Goal: Task Accomplishment & Management: Use online tool/utility

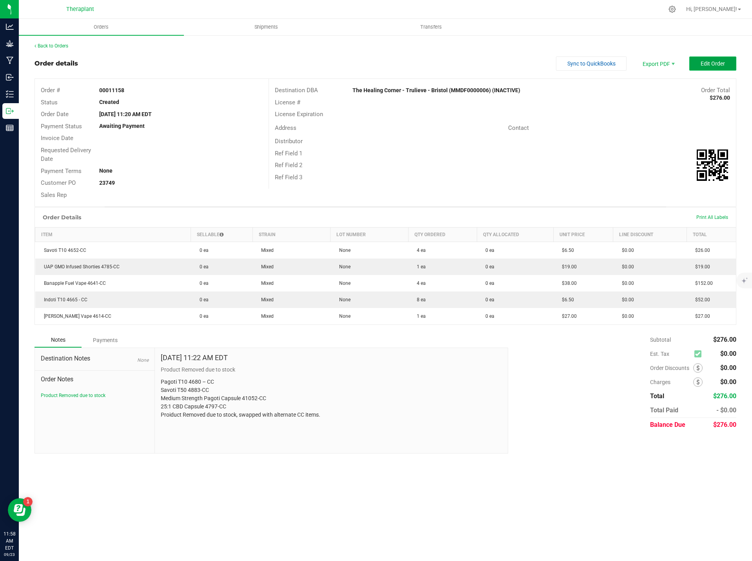
click at [718, 63] on span "Edit Order" at bounding box center [713, 63] width 24 height 6
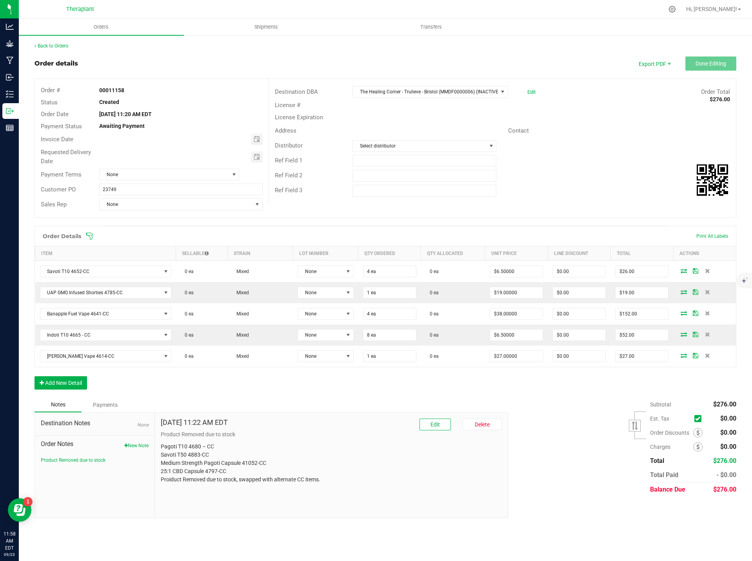
click at [131, 440] on span "Order Notes" at bounding box center [95, 443] width 108 height 9
click at [140, 445] on button "New Note" at bounding box center [136, 445] width 24 height 7
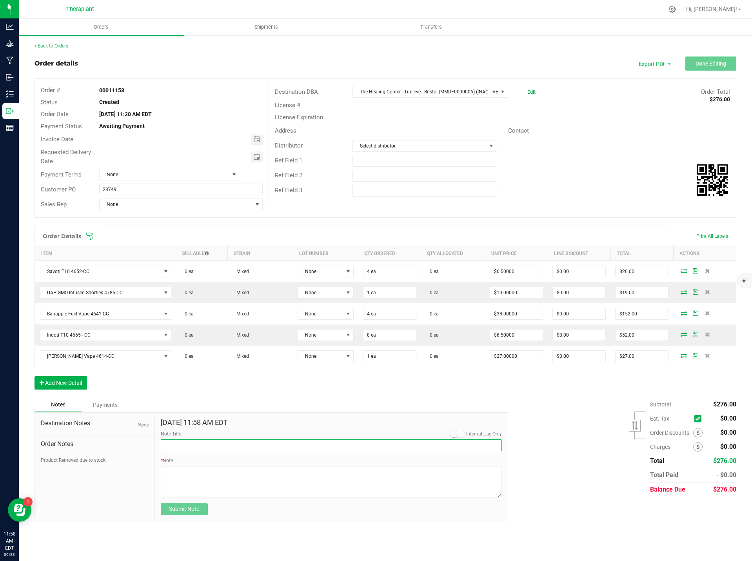
click at [178, 441] on input "Note Title" at bounding box center [332, 445] width 342 height 12
type input "Delivery"
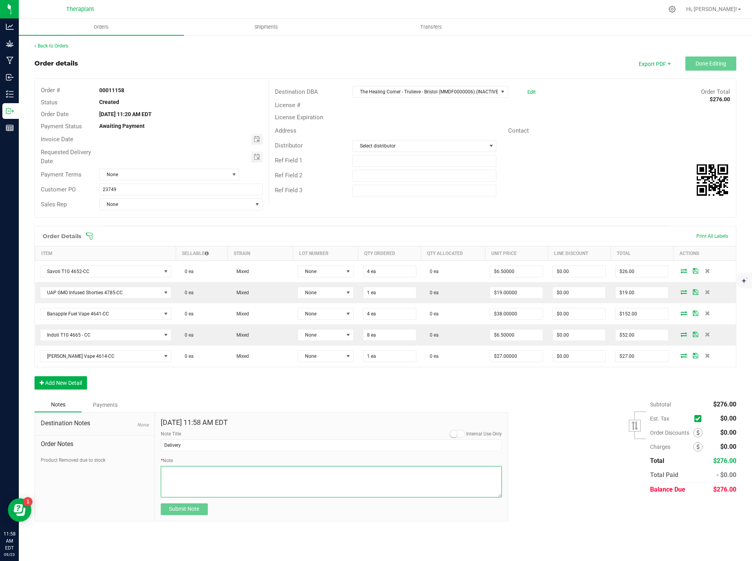
click at [182, 474] on textarea "* Note" at bounding box center [332, 481] width 342 height 31
type textarea "Please deliver 9.26"
click at [204, 508] on button "Submit Note" at bounding box center [184, 509] width 47 height 12
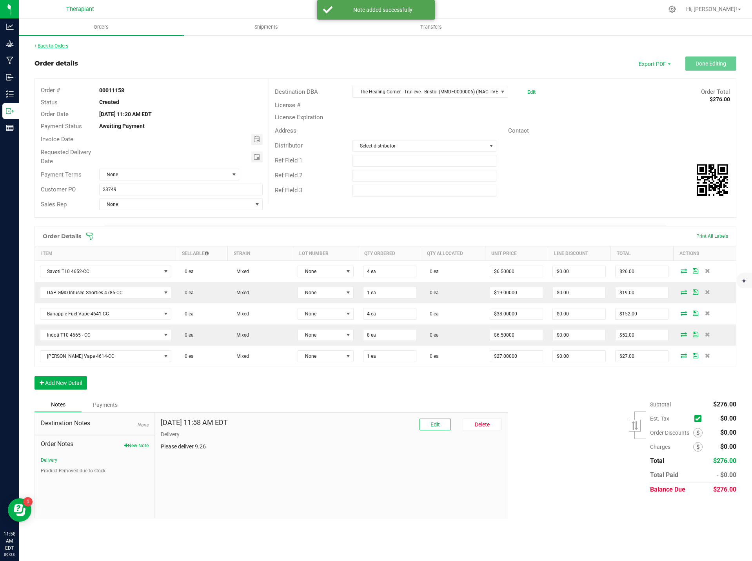
click at [62, 45] on link "Back to Orders" at bounding box center [52, 45] width 34 height 5
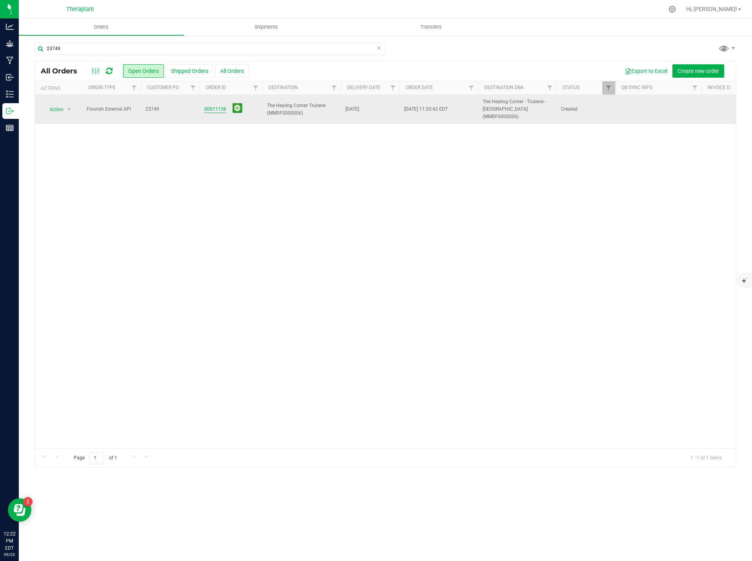
click at [219, 107] on link "00011158" at bounding box center [215, 108] width 22 height 7
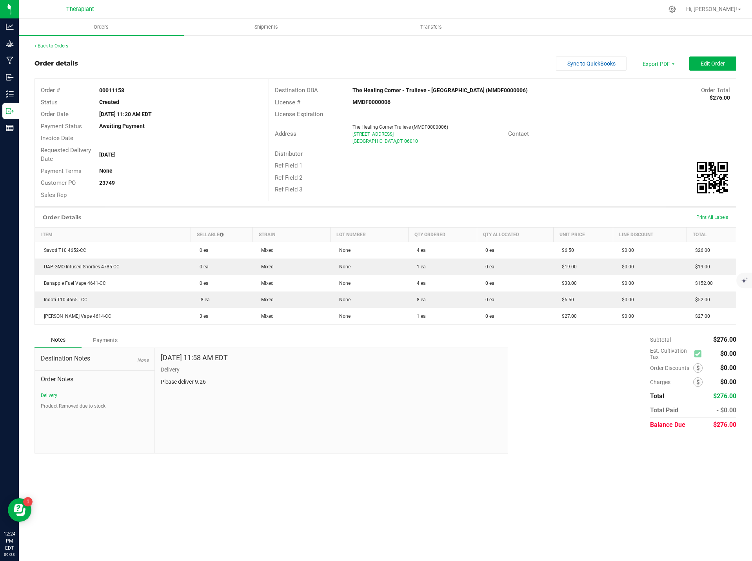
click at [58, 48] on link "Back to Orders" at bounding box center [52, 45] width 34 height 5
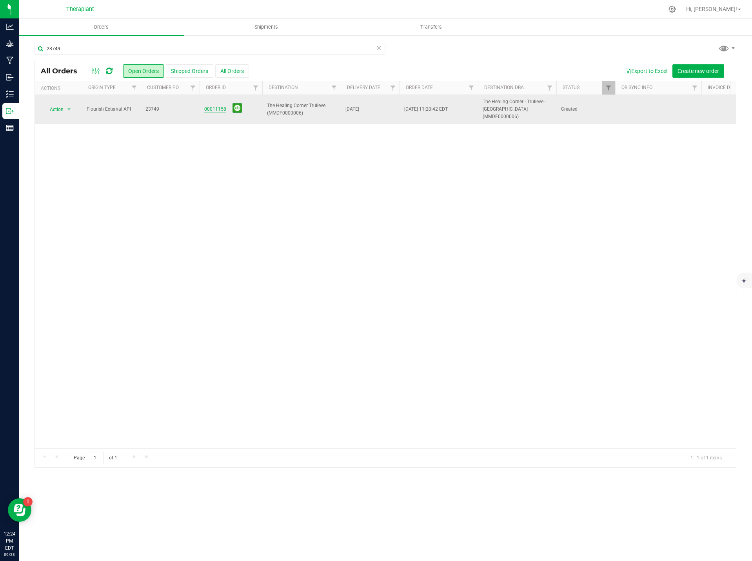
click at [216, 106] on link "00011158" at bounding box center [215, 108] width 22 height 7
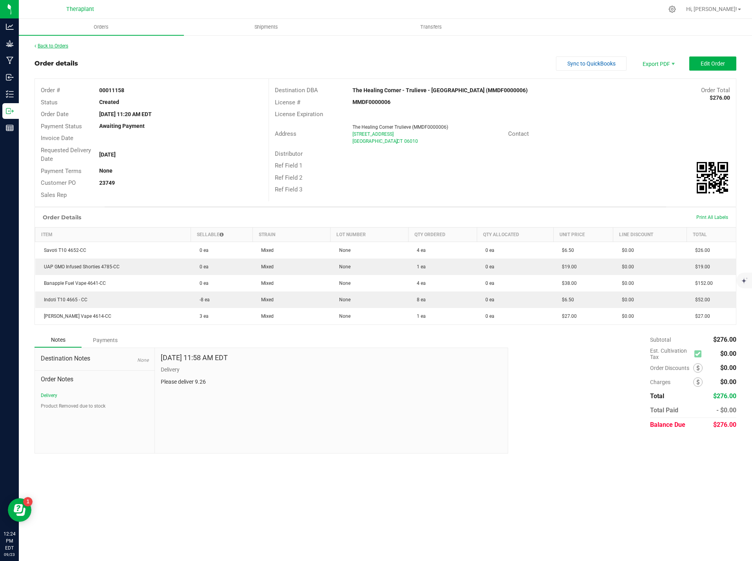
click at [52, 45] on link "Back to Orders" at bounding box center [52, 45] width 34 height 5
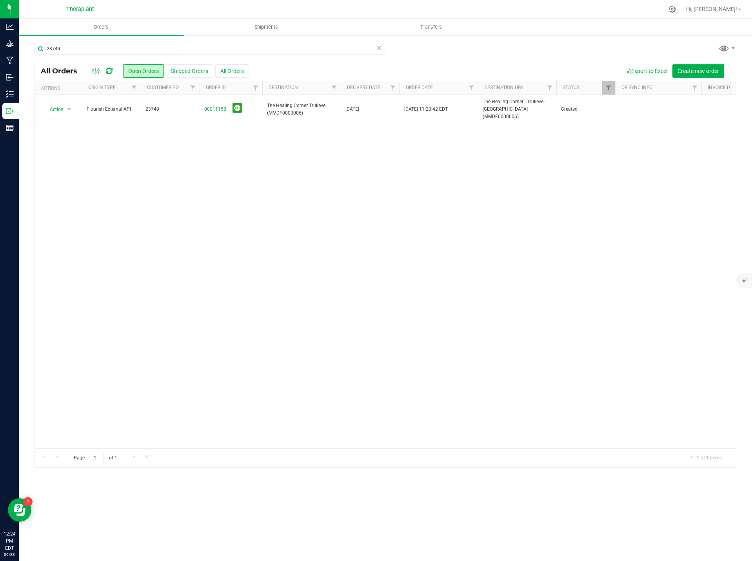
click at [379, 47] on icon at bounding box center [378, 47] width 5 height 9
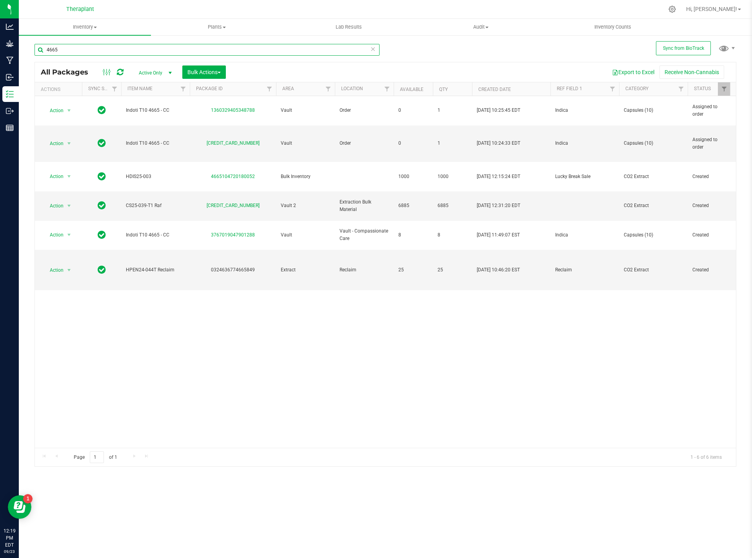
click at [103, 48] on input "4665" at bounding box center [207, 50] width 345 height 12
type input "4643"
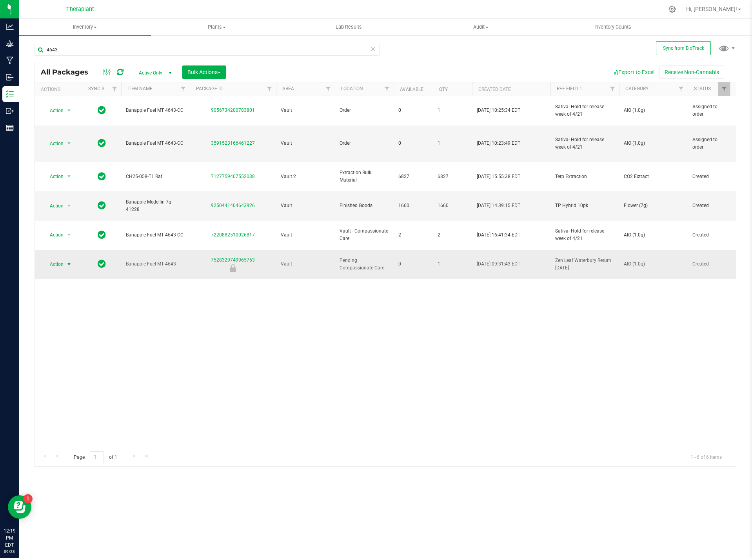
click at [55, 259] on span "Action" at bounding box center [53, 264] width 21 height 11
click at [70, 337] on li "Unlock package" at bounding box center [67, 343] width 49 height 12
click at [62, 259] on span "Action" at bounding box center [53, 264] width 21 height 11
click at [70, 264] on li "Create package" at bounding box center [73, 263] width 61 height 12
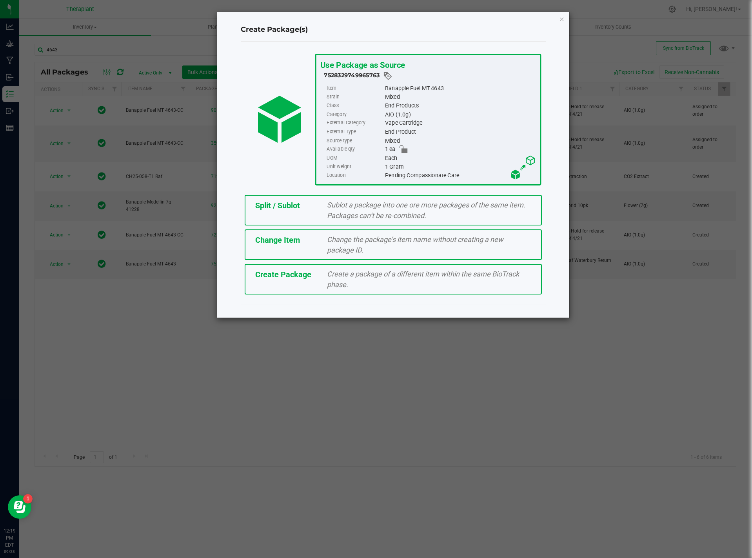
click at [368, 237] on span "Change the package’s item name without creating a new package ID." at bounding box center [415, 244] width 176 height 19
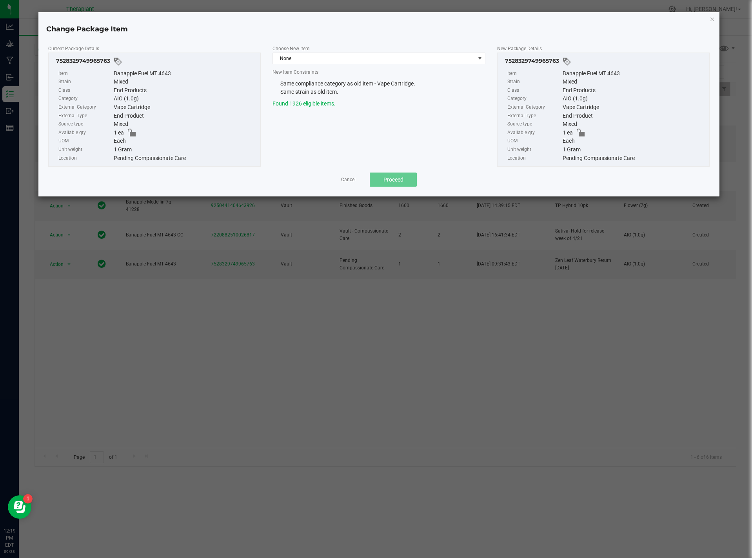
click at [274, 66] on div "Choose New Item None New Item Constraints Same compliance category as old item …" at bounding box center [379, 76] width 225 height 64
click at [287, 60] on span "None" at bounding box center [374, 58] width 202 height 11
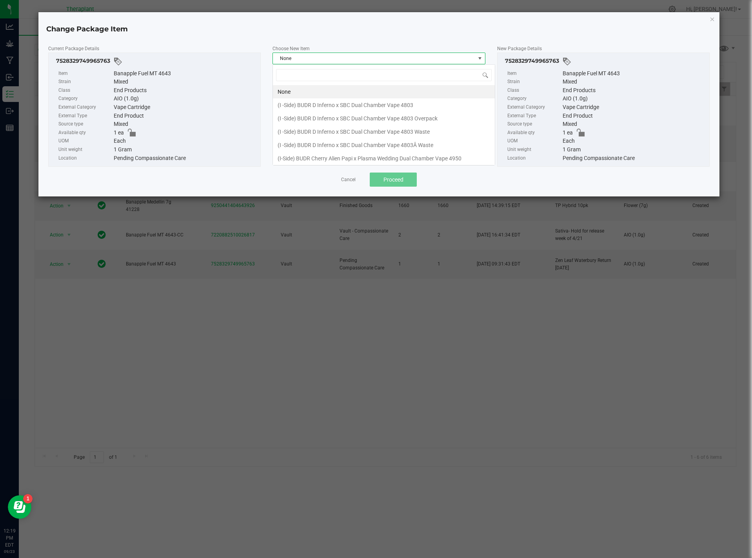
scroll to position [12, 213]
type input "4643"
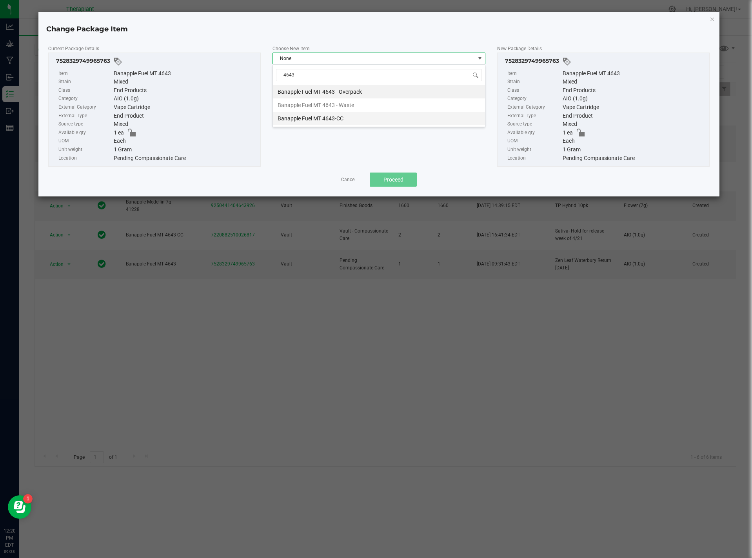
click at [341, 116] on li "Banapple Fuel MT 4643-CC" at bounding box center [379, 118] width 212 height 13
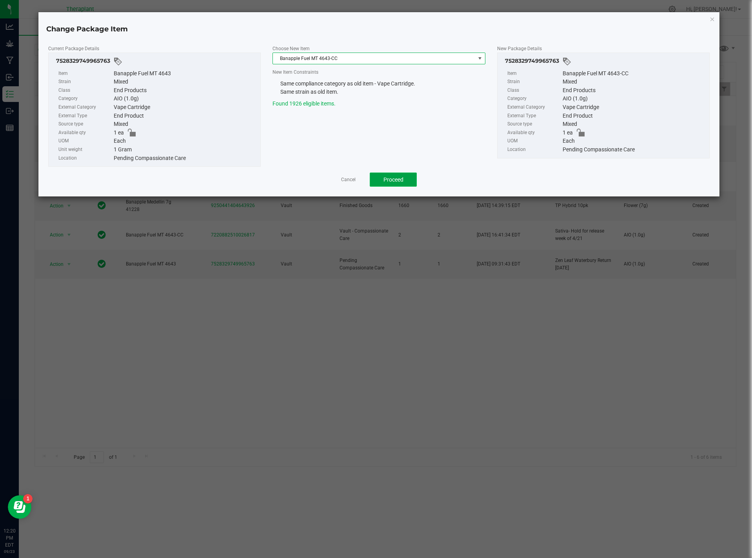
click at [396, 177] on span "Proceed" at bounding box center [394, 179] width 20 height 6
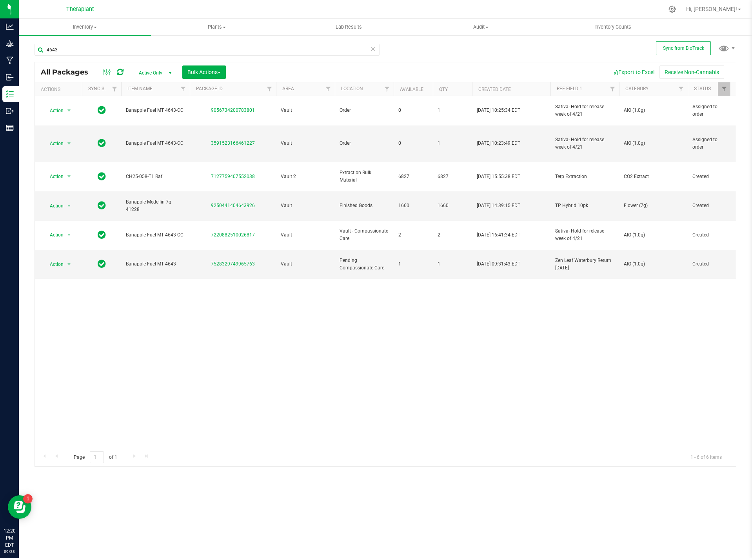
click at [127, 71] on div "All Packages" at bounding box center [86, 71] width 91 height 9
click at [122, 71] on icon at bounding box center [120, 72] width 7 height 8
click at [66, 261] on span "select" at bounding box center [69, 264] width 6 height 6
click at [71, 298] on li "Locate package" at bounding box center [73, 298] width 61 height 12
click at [66, 261] on span "select" at bounding box center [69, 264] width 6 height 6
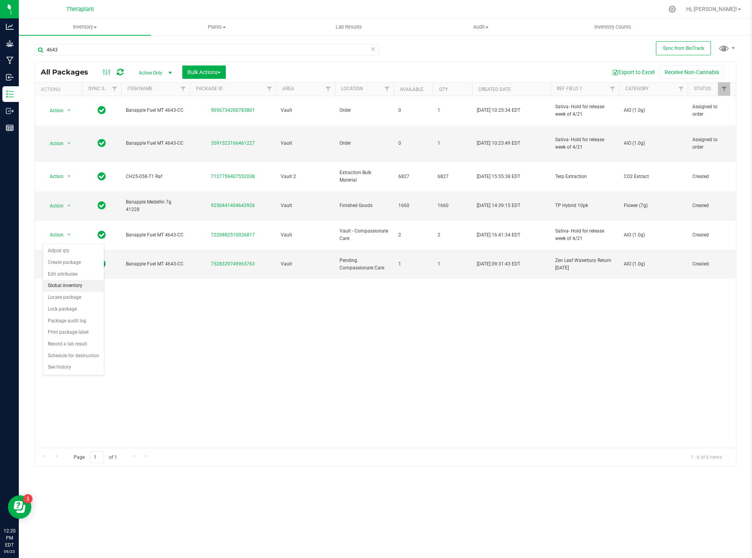
click at [75, 289] on li "Global inventory" at bounding box center [73, 286] width 61 height 12
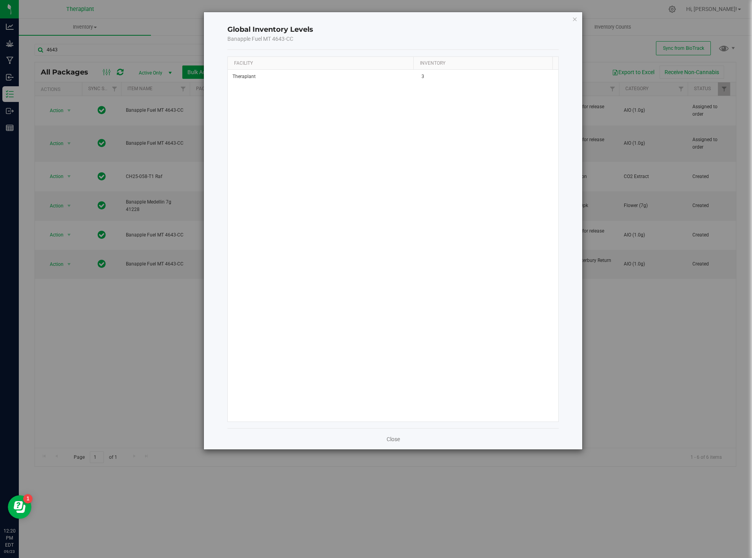
click at [571, 19] on div "Global Inventory Levels Banapple Fuel MT 4643-CC Facility Inventory Theraplant …" at bounding box center [393, 230] width 378 height 437
click at [576, 18] on icon "button" at bounding box center [574, 18] width 5 height 9
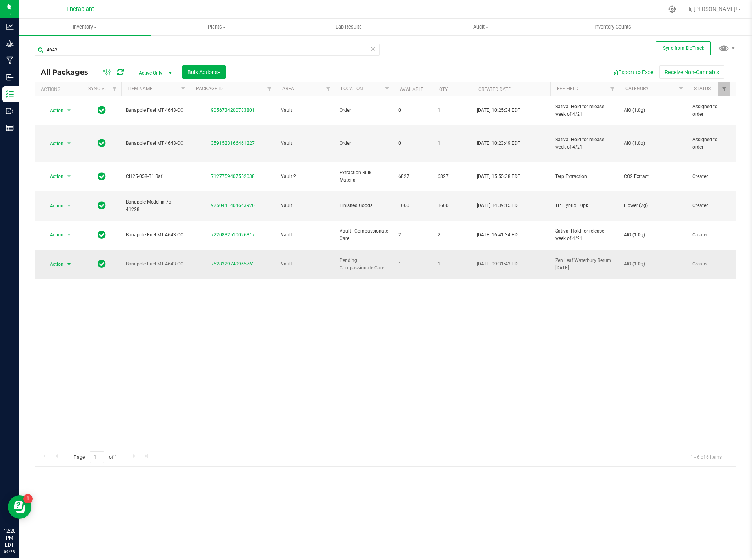
click at [65, 259] on span "select" at bounding box center [69, 264] width 10 height 11
click at [75, 296] on li "Locate package" at bounding box center [73, 298] width 61 height 12
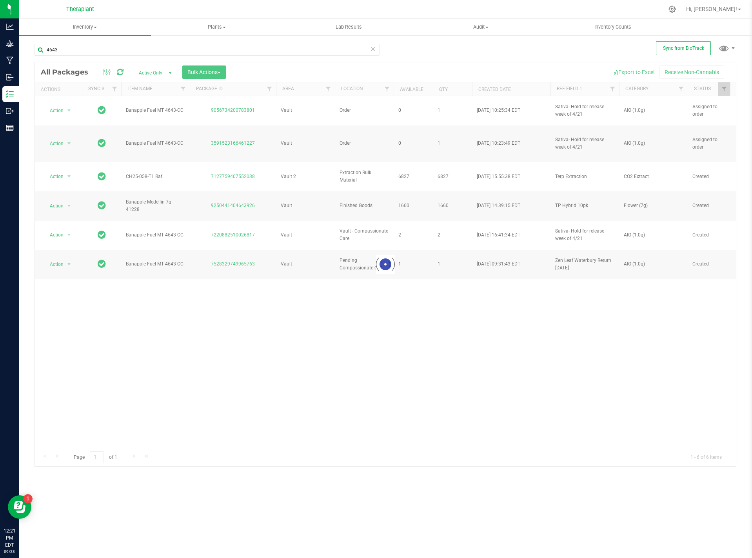
click at [49, 236] on div at bounding box center [385, 264] width 701 height 404
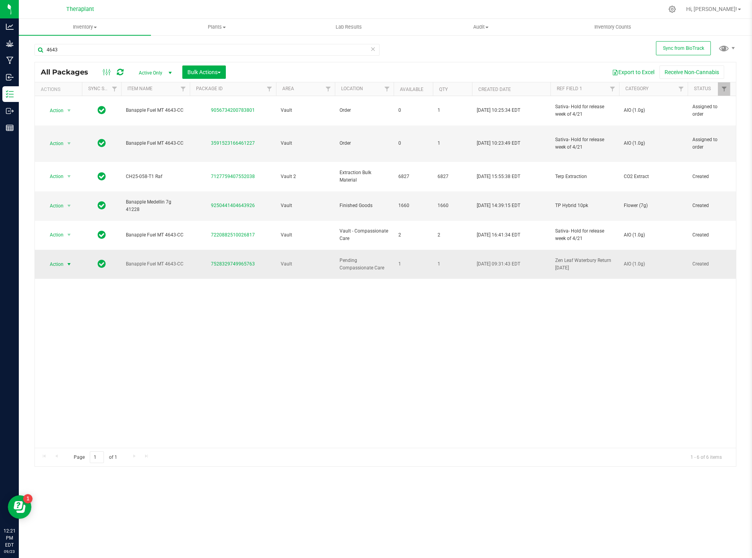
click at [71, 259] on span "select" at bounding box center [69, 264] width 10 height 11
click at [76, 298] on li "Locate package" at bounding box center [73, 298] width 61 height 12
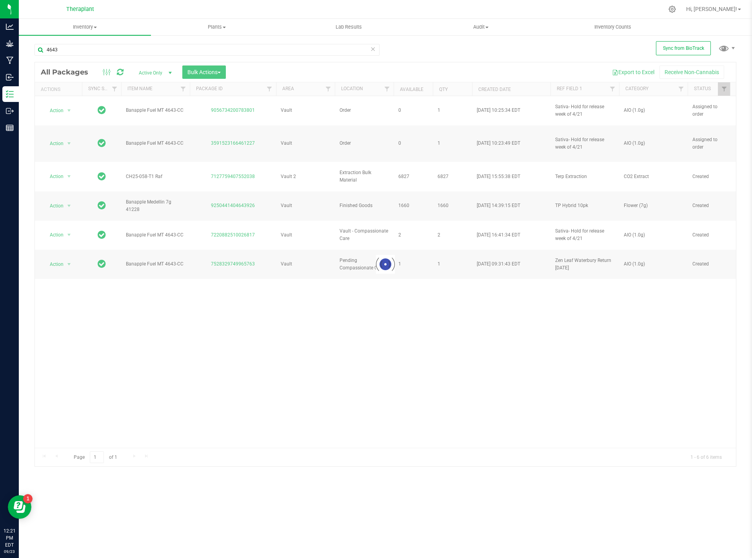
click at [205, 78] on div at bounding box center [385, 264] width 701 height 404
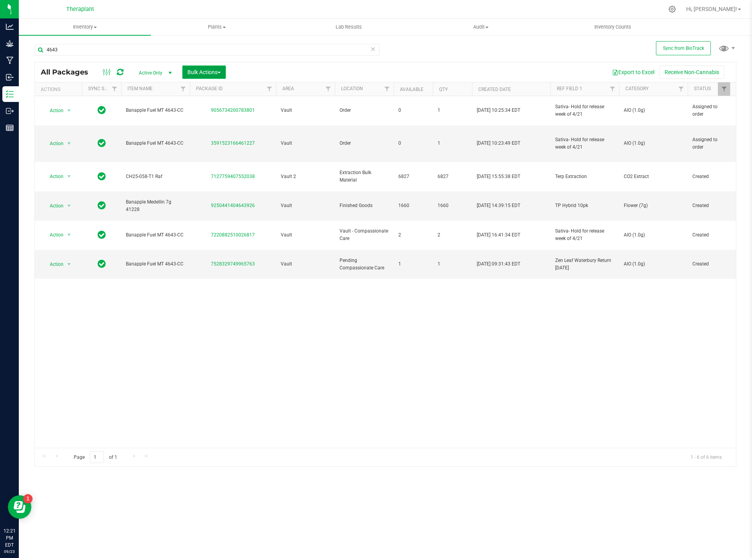
click at [219, 77] on button "Bulk Actions" at bounding box center [204, 71] width 44 height 13
click at [221, 133] on span "Locate packages" at bounding box center [207, 133] width 40 height 6
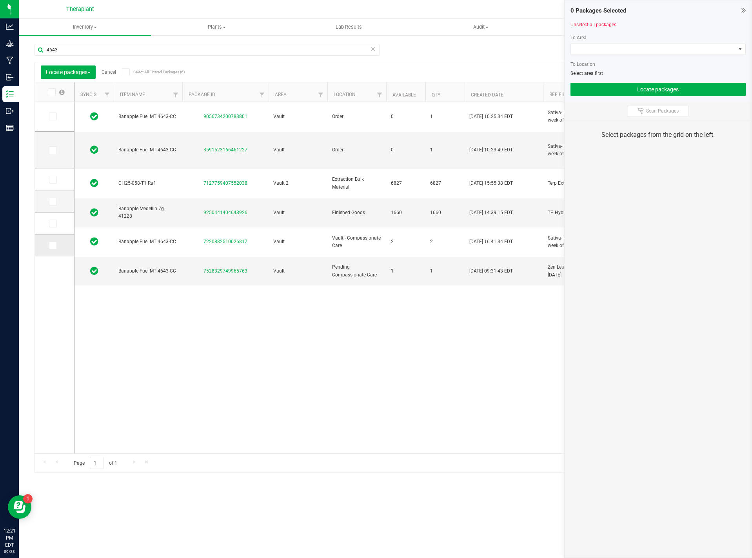
click at [52, 245] on icon at bounding box center [52, 245] width 5 height 0
click at [0, 0] on input "checkbox" at bounding box center [0, 0] width 0 height 0
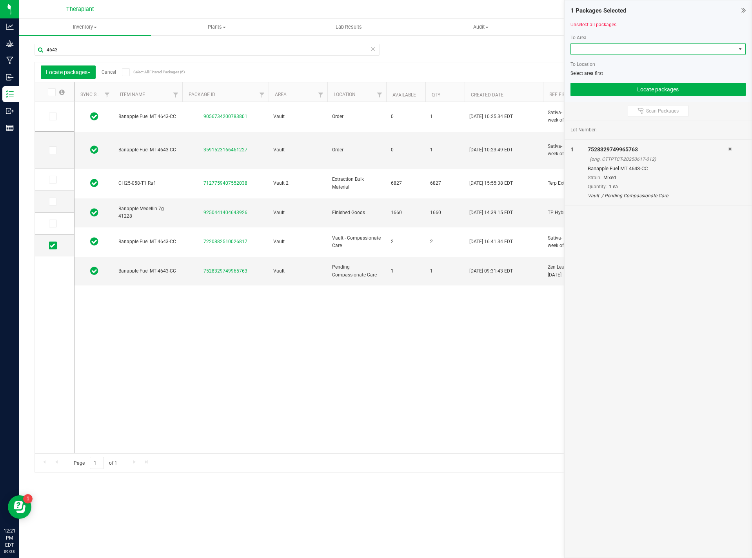
click at [602, 51] on span at bounding box center [653, 49] width 165 height 11
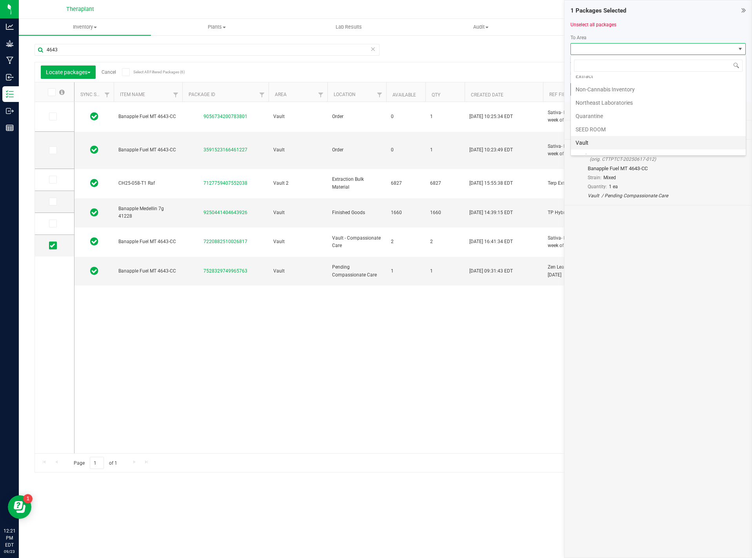
scroll to position [118, 0]
click at [595, 124] on li "Vault" at bounding box center [658, 124] width 175 height 13
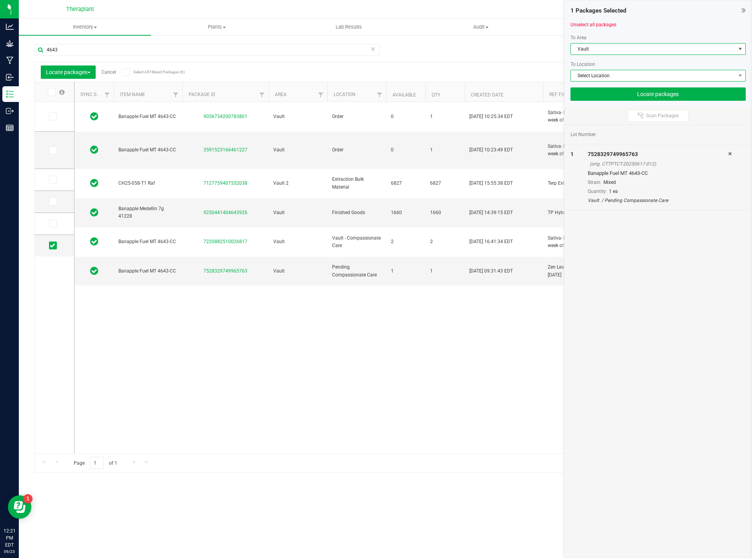
click at [608, 74] on span "Select Location" at bounding box center [653, 75] width 165 height 11
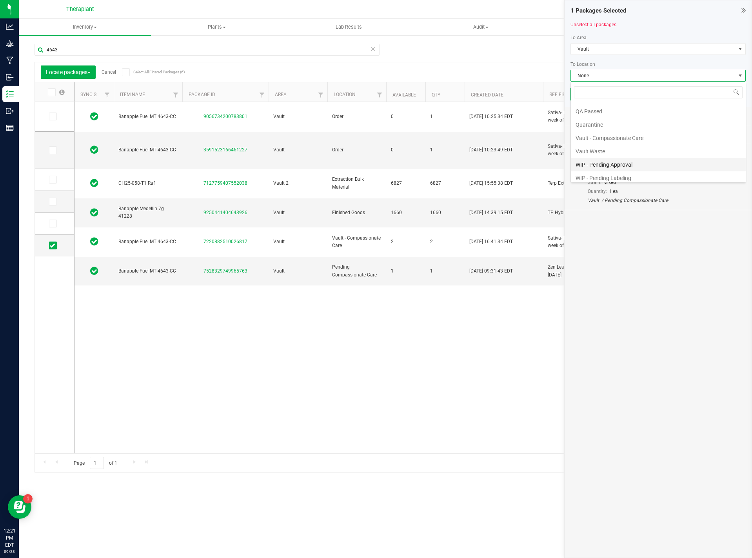
scroll to position [78, 0]
click at [624, 140] on li "Vault - Compassionate Care" at bounding box center [658, 137] width 175 height 13
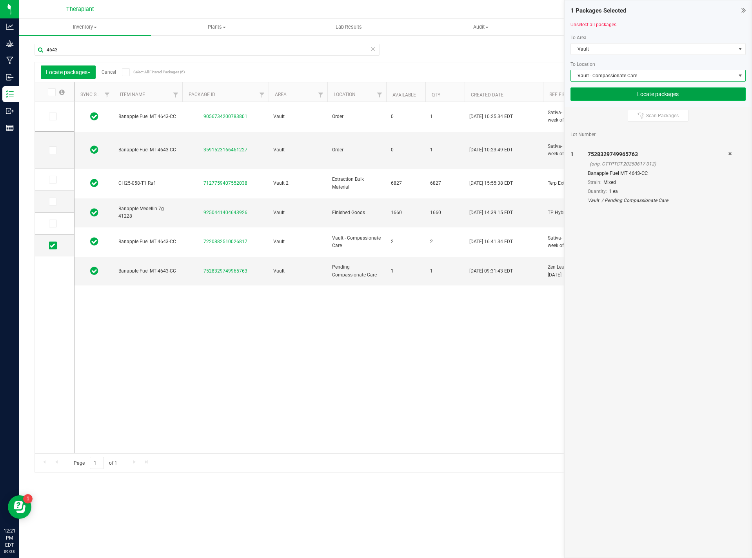
click at [649, 94] on button "Locate packages" at bounding box center [659, 93] width 176 height 13
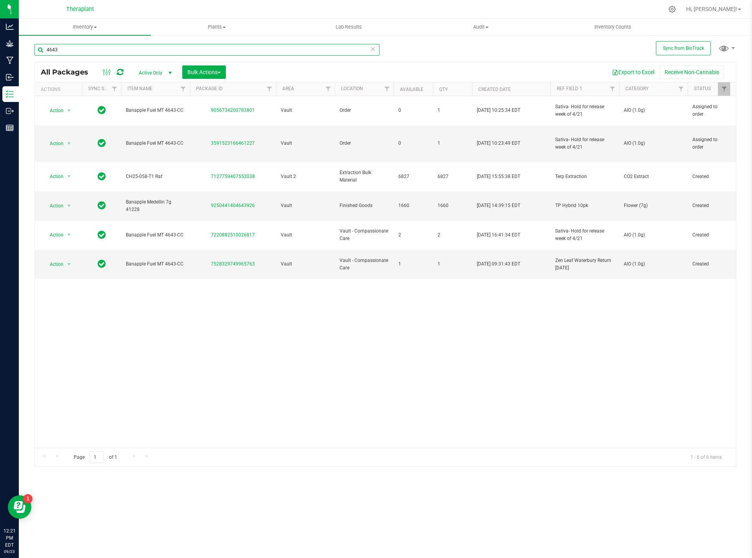
click at [93, 45] on input "4643" at bounding box center [207, 50] width 345 height 12
click at [135, 50] on input "4643" at bounding box center [207, 50] width 345 height 12
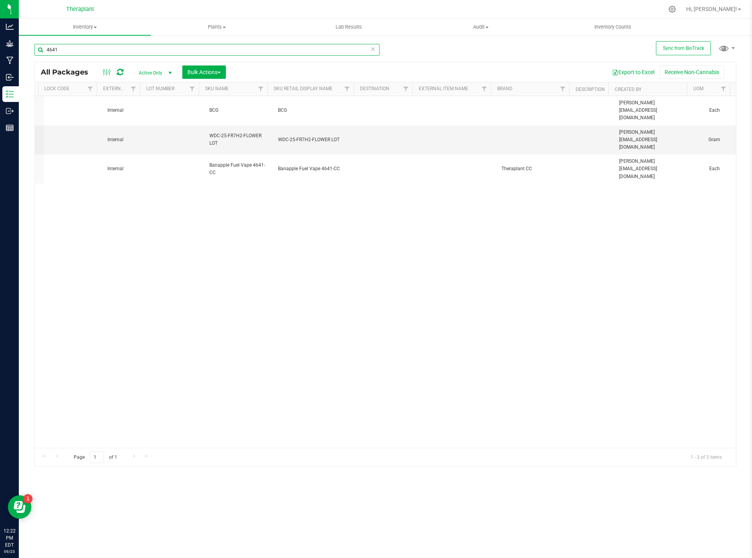
scroll to position [0, 709]
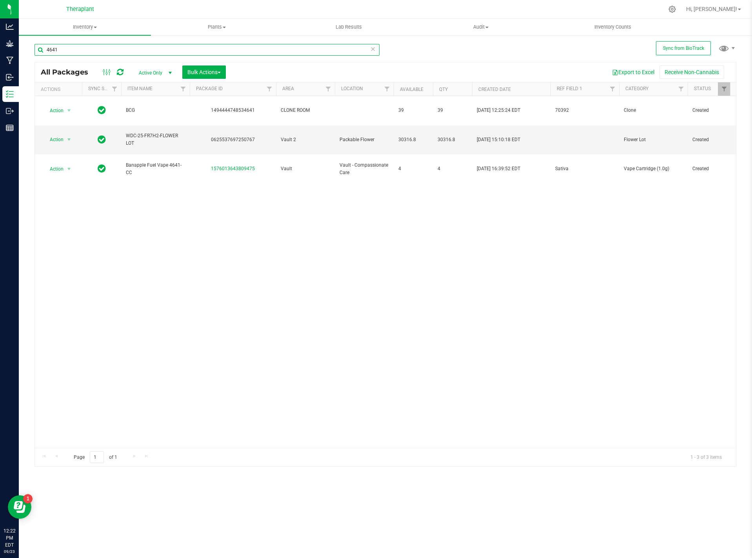
click at [117, 47] on input "4641" at bounding box center [207, 50] width 345 height 12
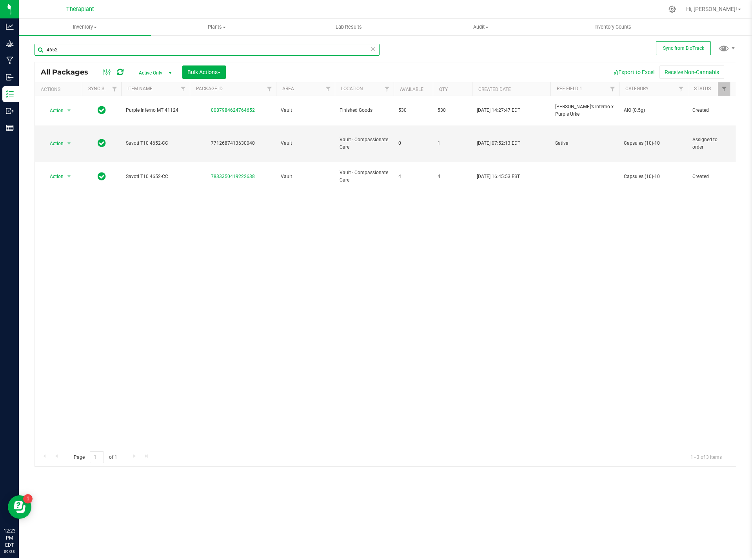
click at [61, 51] on input "4652" at bounding box center [207, 50] width 345 height 12
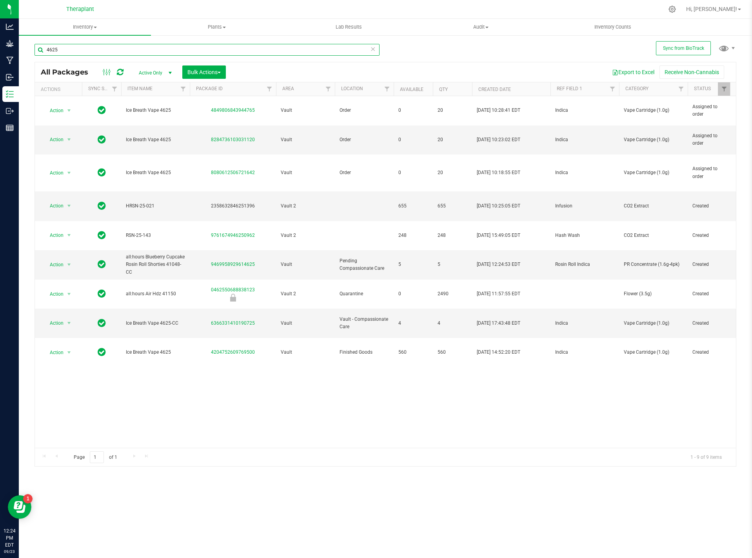
click at [75, 49] on input "4625" at bounding box center [207, 50] width 345 height 12
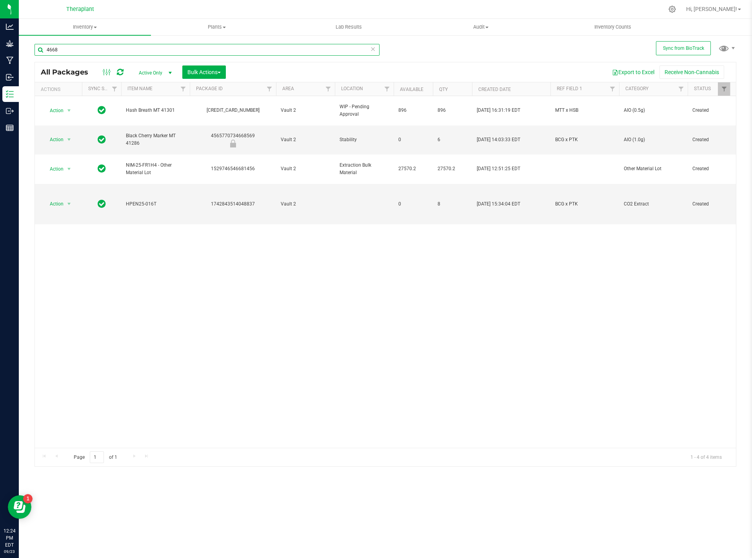
click at [77, 49] on input "4668" at bounding box center [207, 50] width 345 height 12
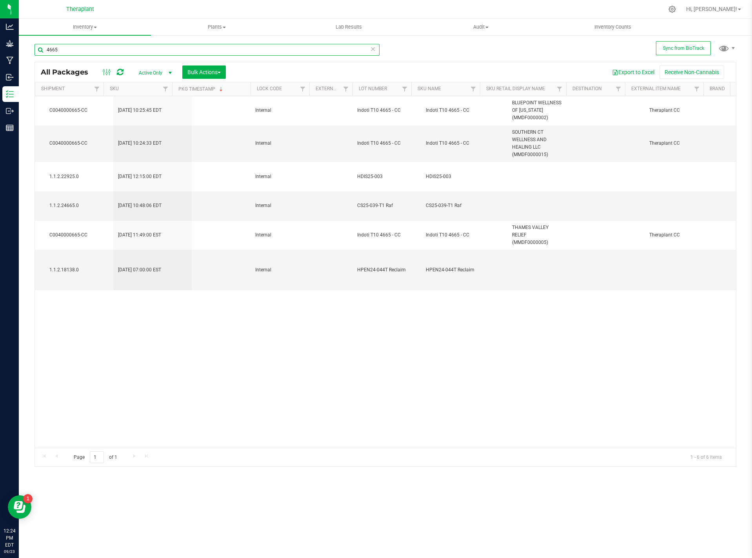
scroll to position [0, 1694]
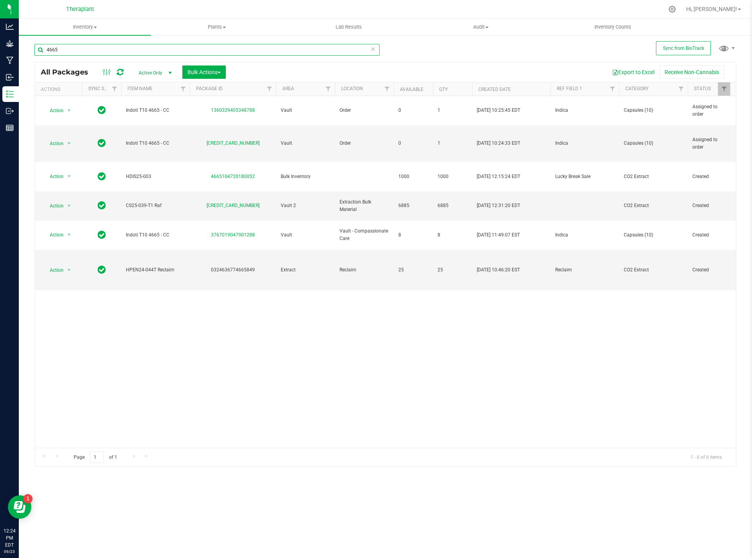
type input "4665"
click at [370, 49] on icon at bounding box center [372, 48] width 5 height 9
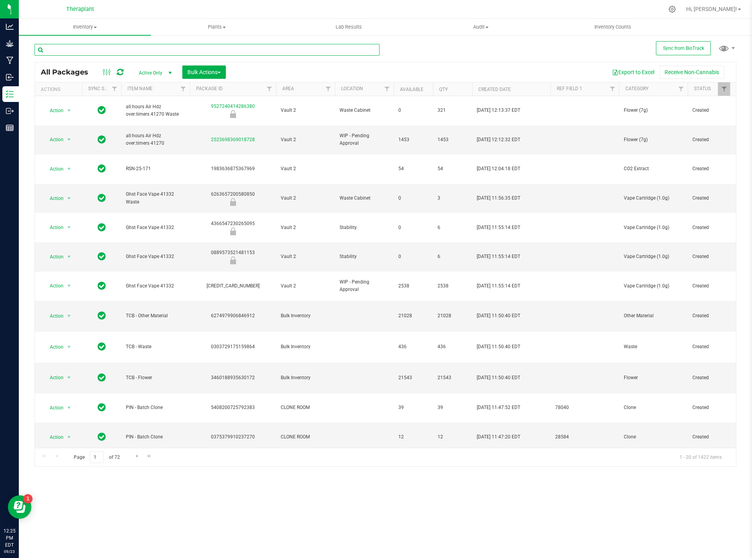
click at [124, 48] on input "text" at bounding box center [207, 50] width 345 height 12
type input "4625"
